Goal: Information Seeking & Learning: Learn about a topic

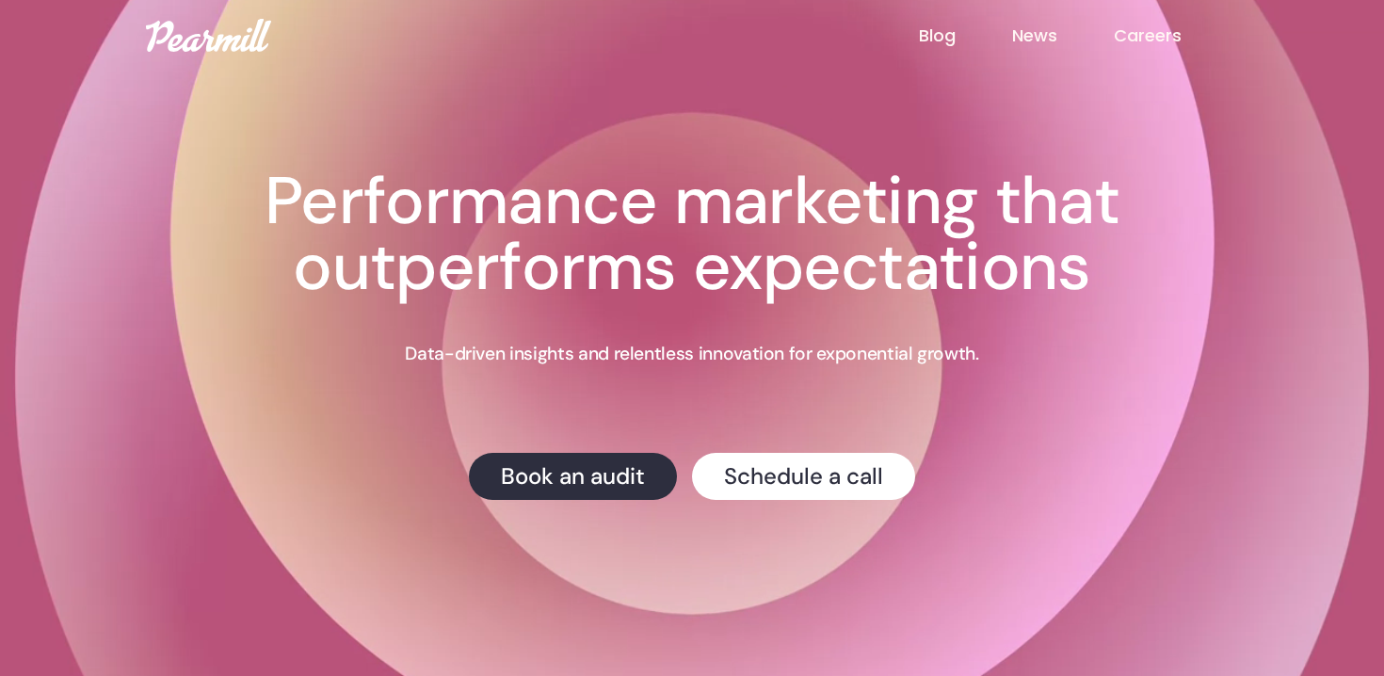
click at [1039, 37] on link "News" at bounding box center [1063, 36] width 102 height 24
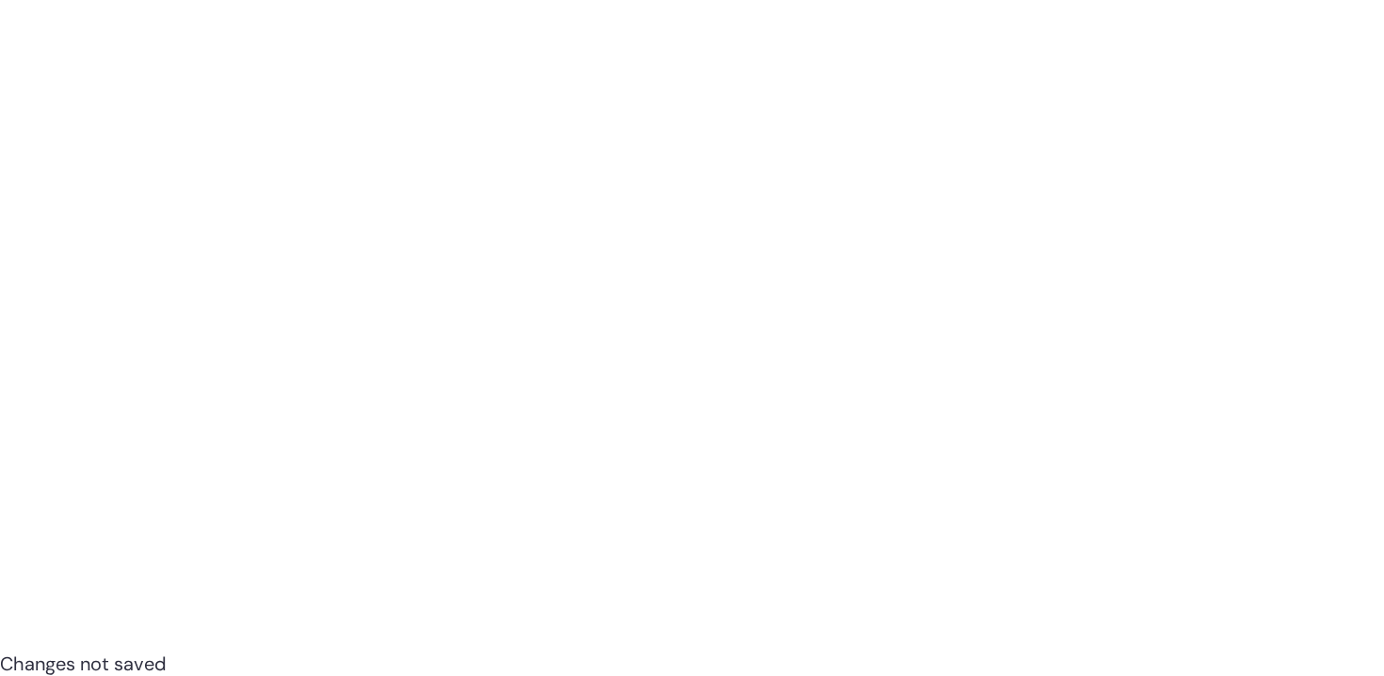
scroll to position [824, 0]
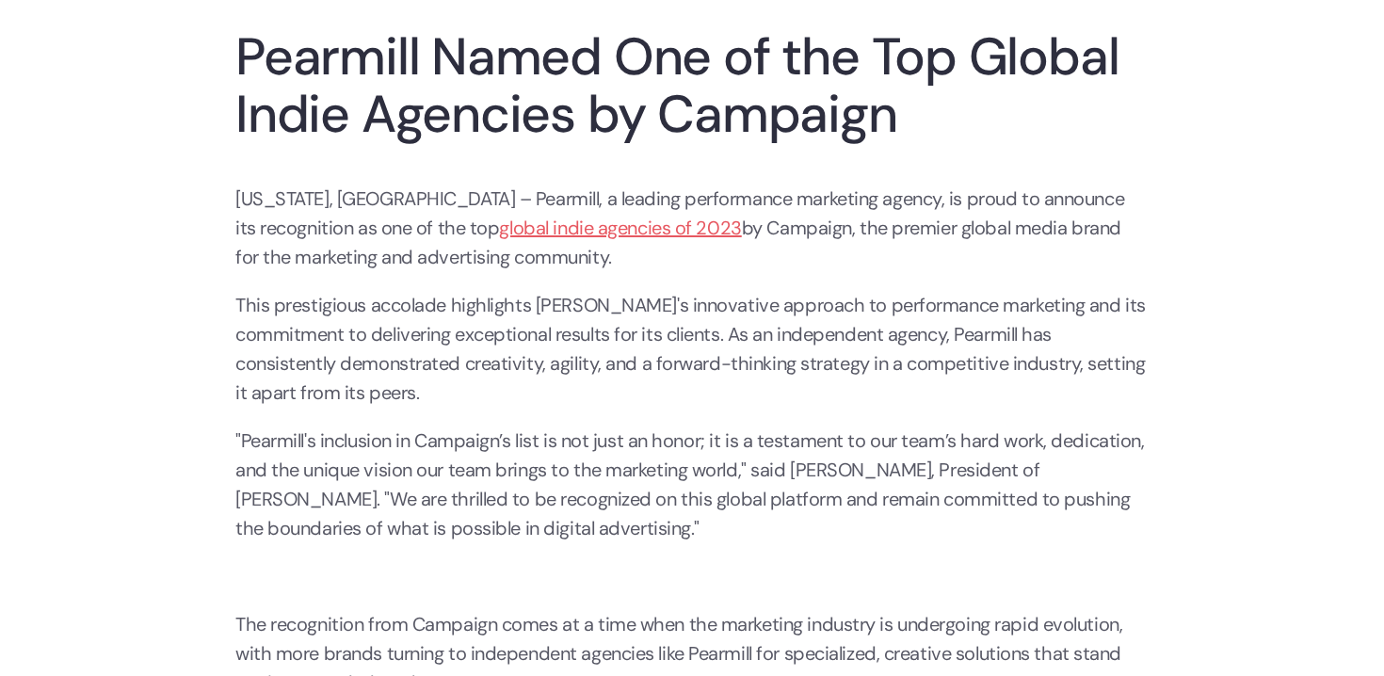
scroll to position [188, 0]
click at [499, 227] on link "global indie agencies of 2023" at bounding box center [620, 227] width 242 height 24
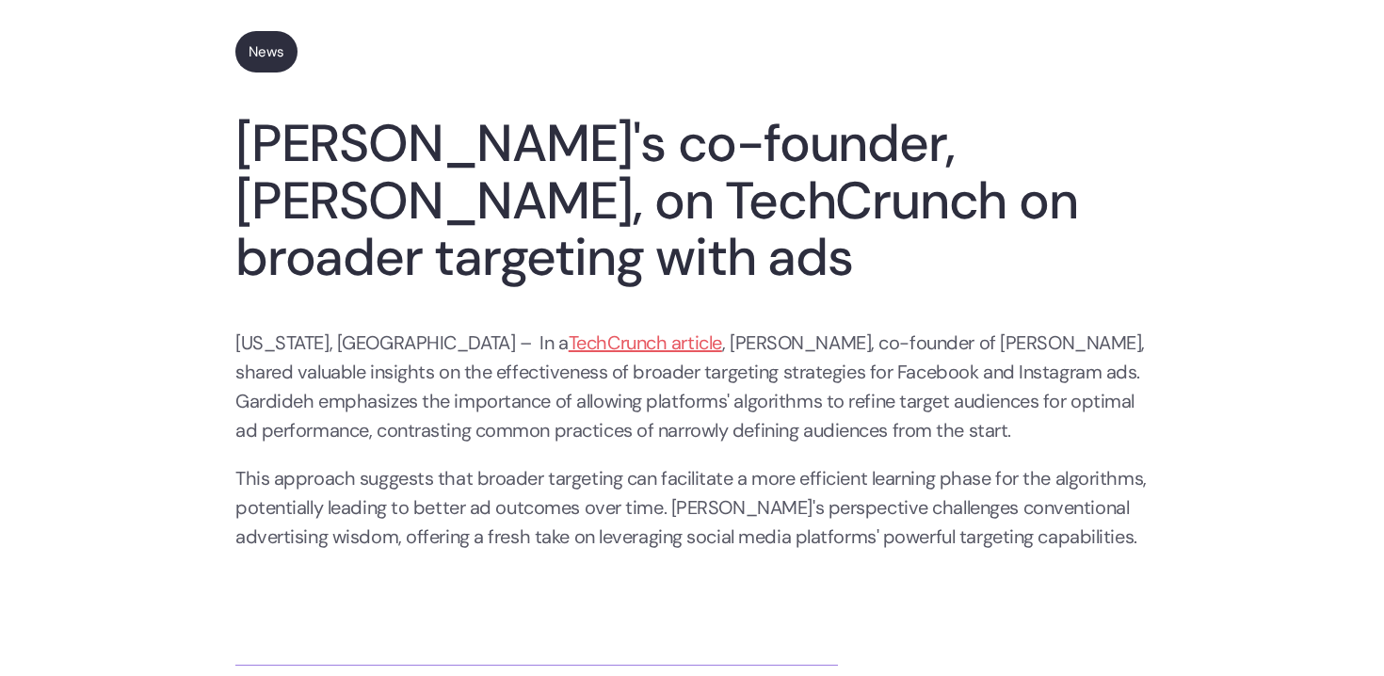
scroll to position [113, 0]
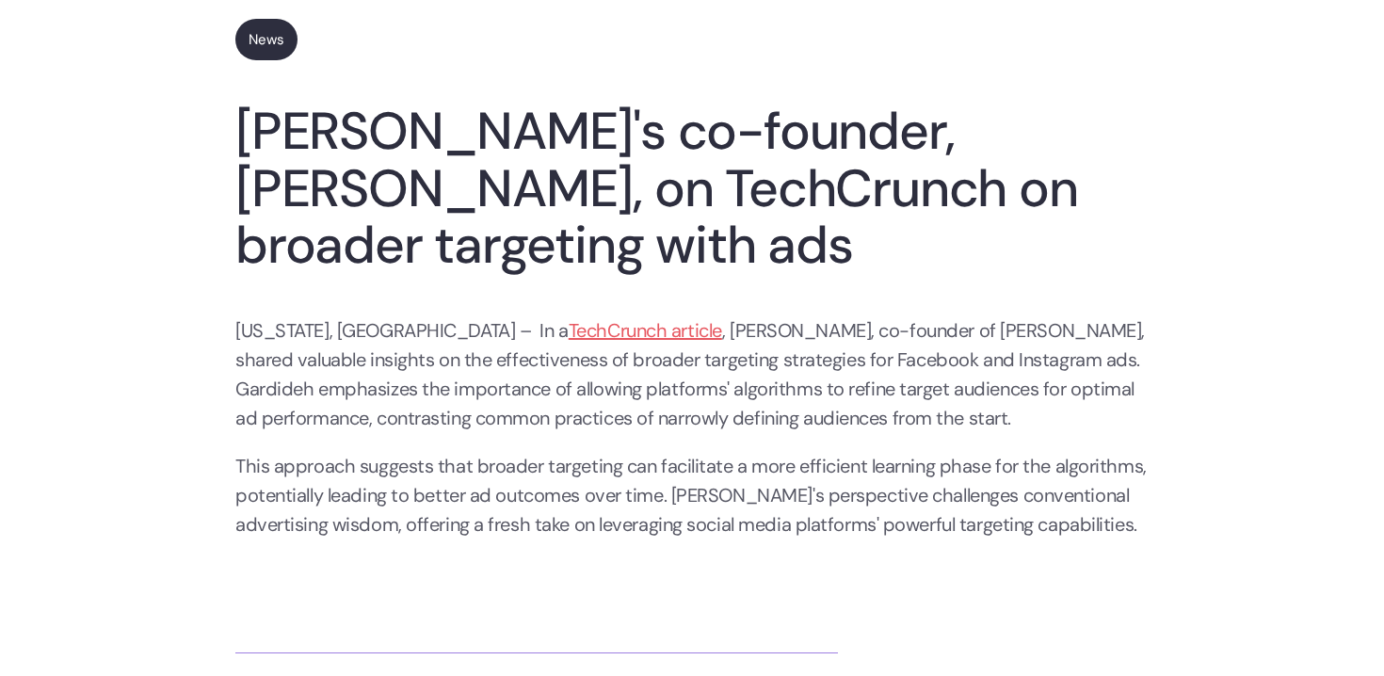
click at [569, 335] on link "TechCrunch article" at bounding box center [646, 330] width 154 height 24
